Goal: Information Seeking & Learning: Understand process/instructions

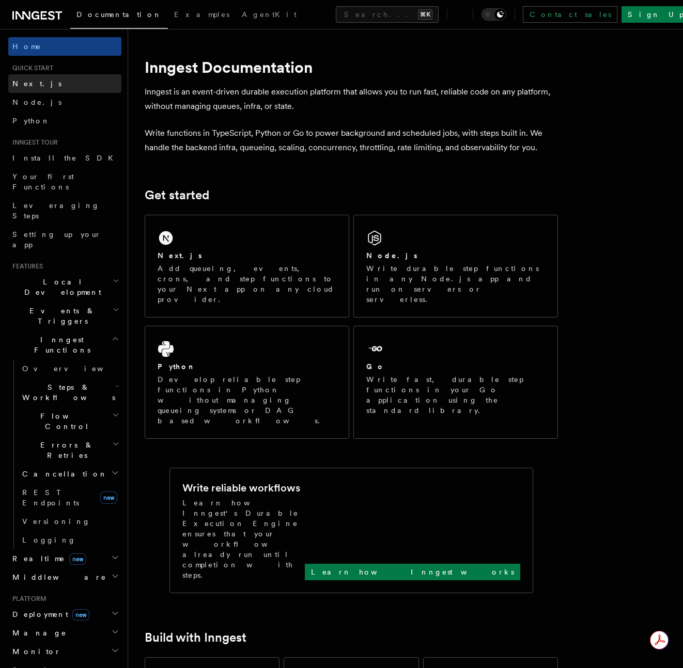
click at [27, 84] on span "Next.js" at bounding box center [36, 84] width 49 height 8
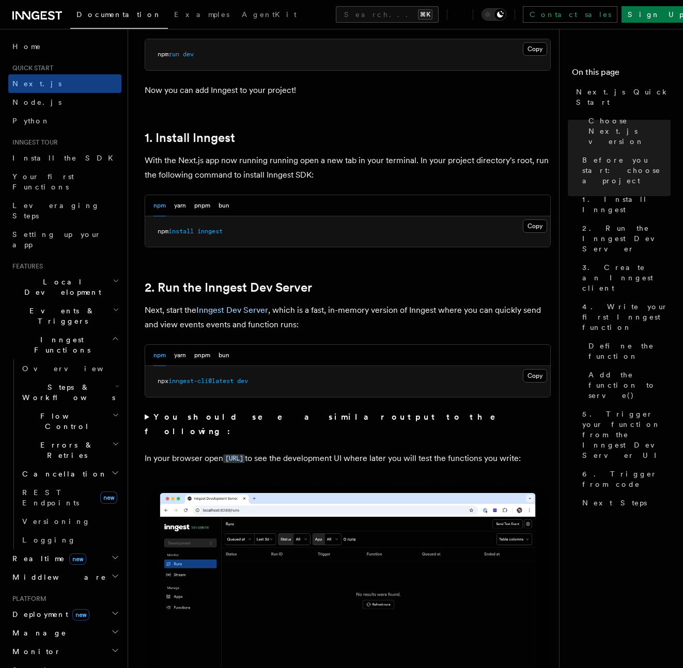
scroll to position [485, 0]
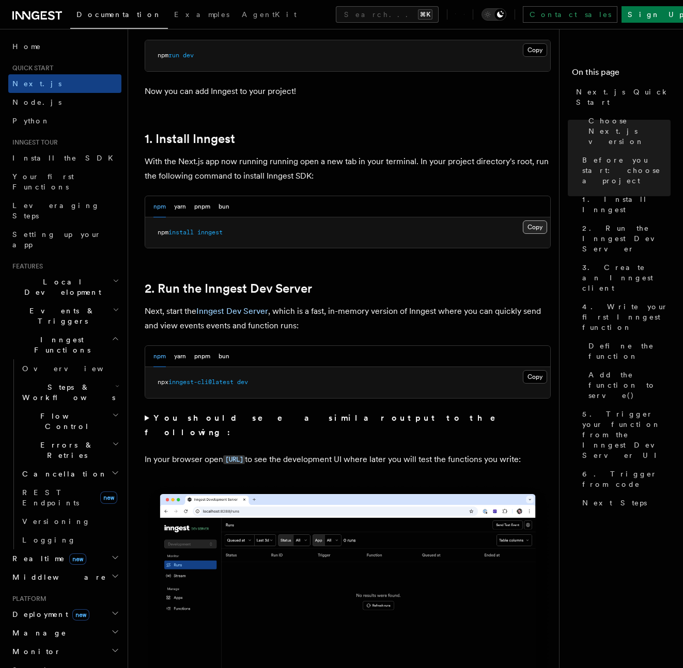
click at [535, 228] on button "Copy Copied" at bounding box center [535, 227] width 24 height 13
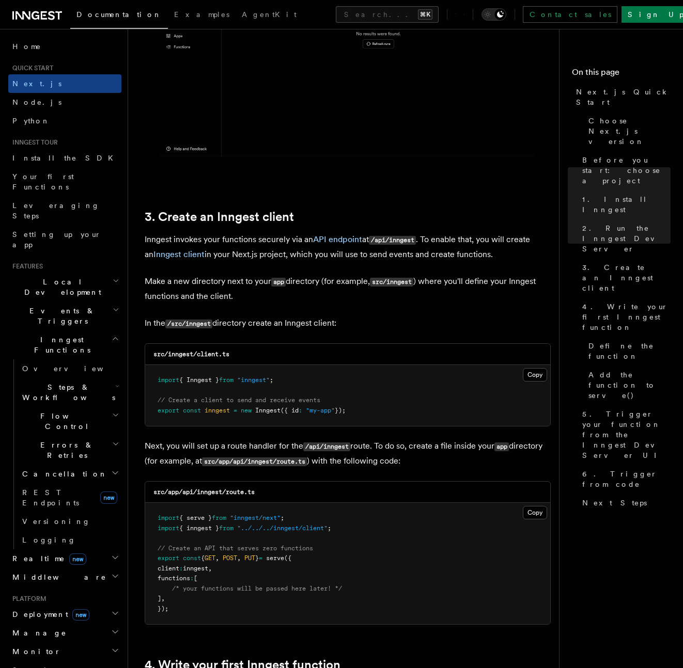
scroll to position [1142, 0]
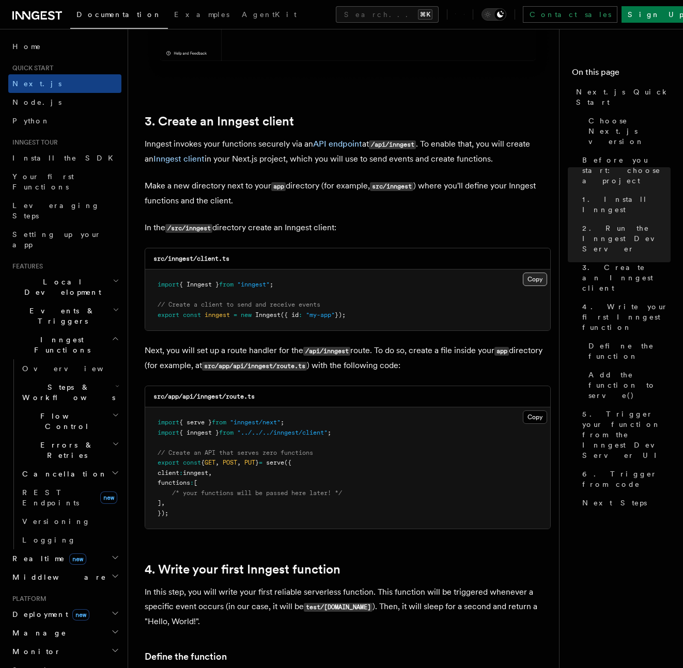
click at [535, 284] on button "Copy Copied" at bounding box center [535, 279] width 24 height 13
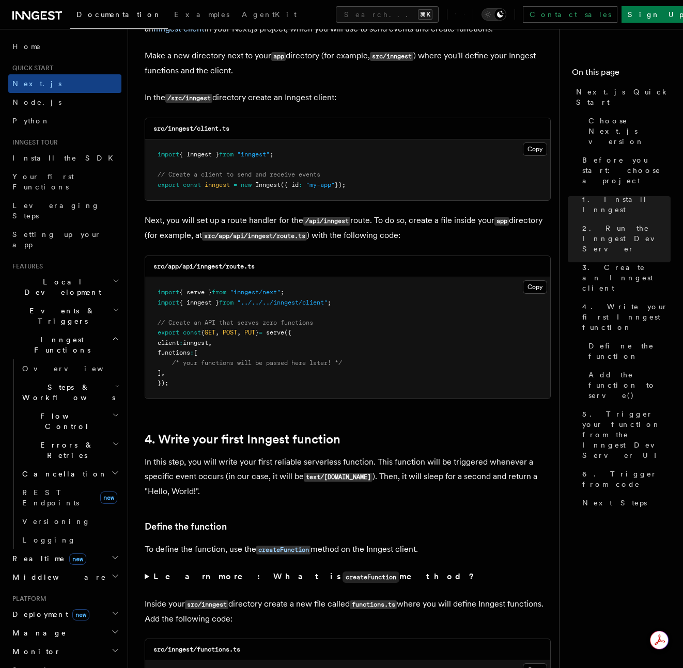
scroll to position [0, 0]
click at [439, 327] on pre "import { serve } from "inngest/next" ; import { inngest } from "../../../innges…" at bounding box center [347, 337] width 405 height 121
click at [532, 290] on button "Copy Copied" at bounding box center [535, 286] width 24 height 13
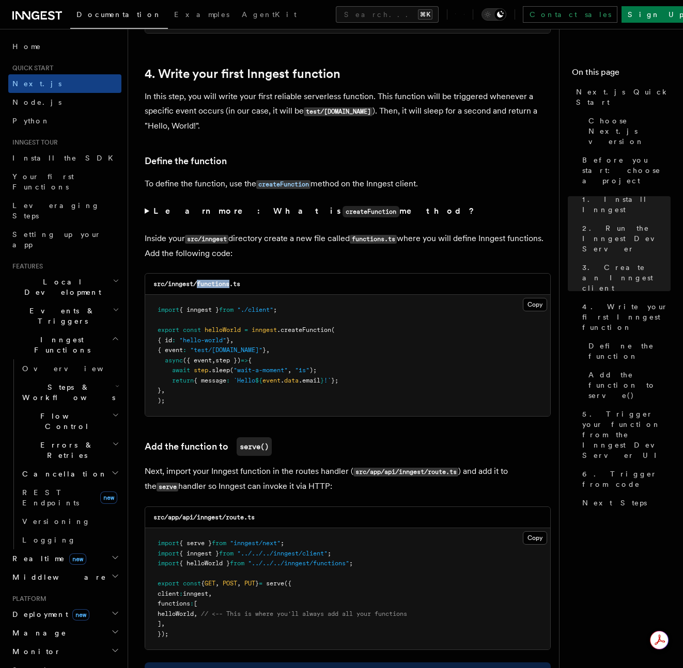
drag, startPoint x: 199, startPoint y: 288, endPoint x: 230, endPoint y: 290, distance: 30.5
click at [230, 288] on h3 "src/inngest/functions.ts" at bounding box center [196, 284] width 87 height 8
copy code "functions"
